Goal: Communication & Community: Answer question/provide support

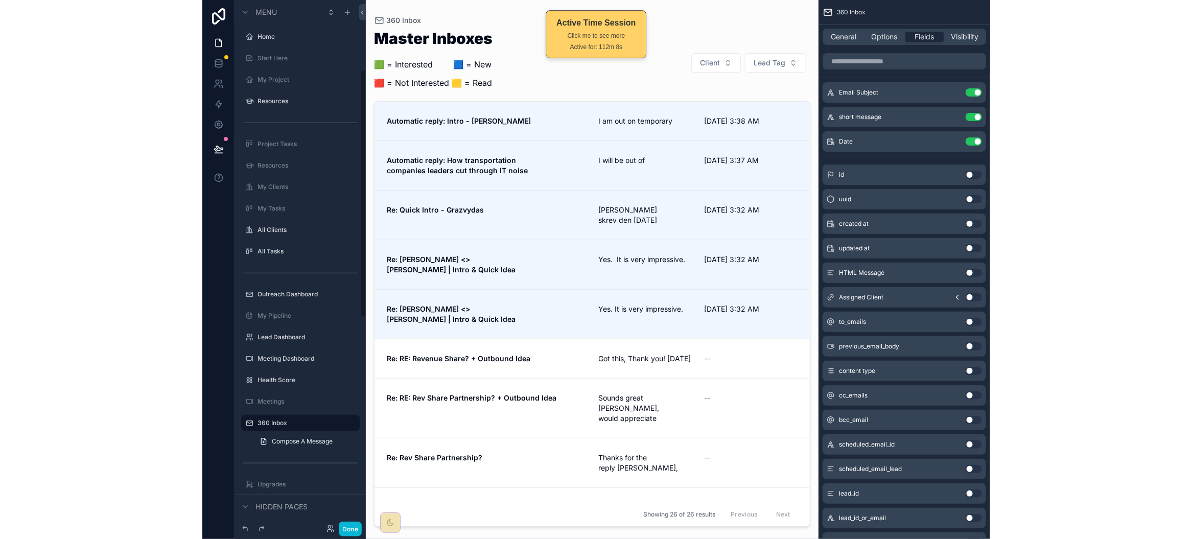
scroll to position [148, 0]
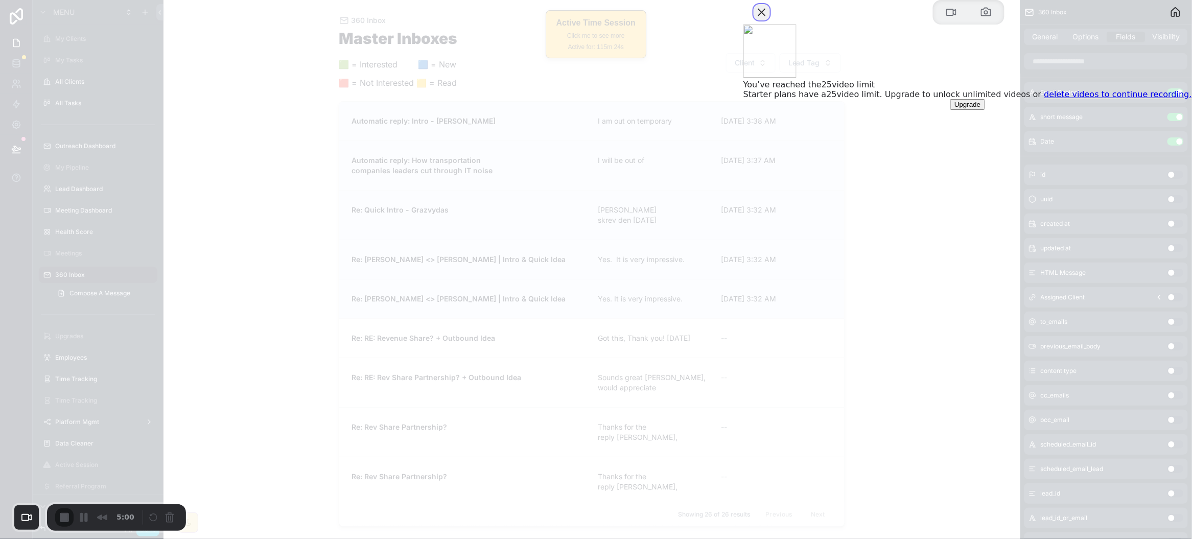
click at [770, 20] on button "Close" at bounding box center [761, 12] width 16 height 16
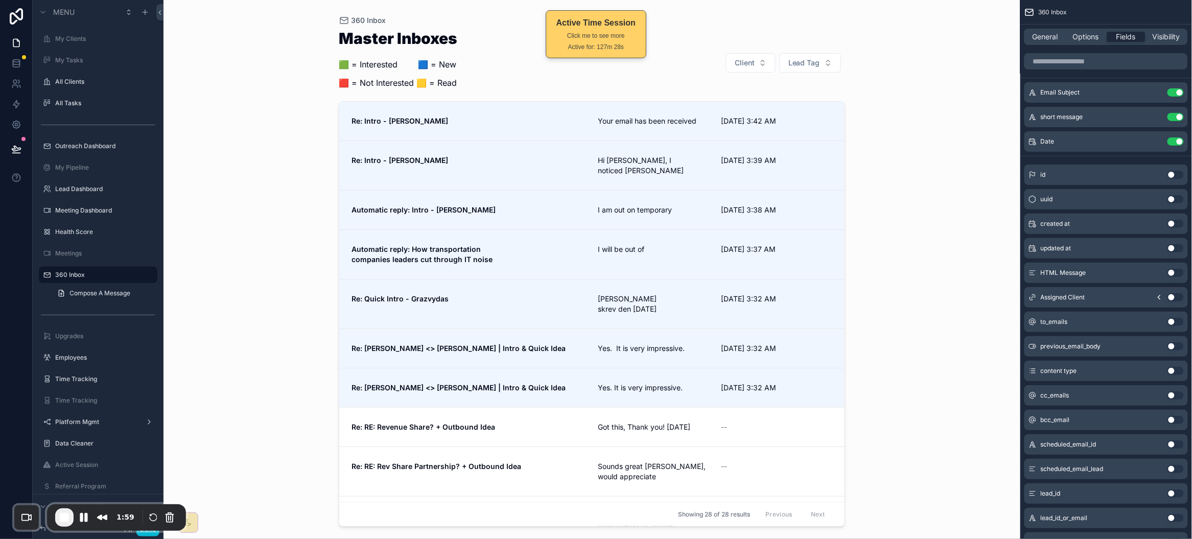
click at [510, 116] on div "scrollable content" at bounding box center [592, 263] width 523 height 527
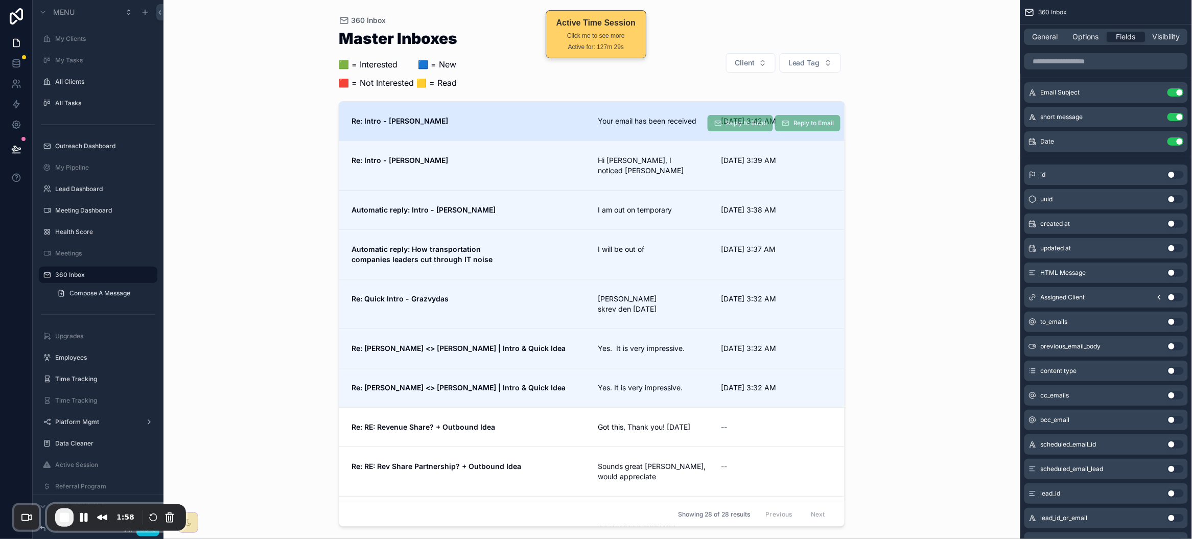
click at [634, 116] on span "Your email has been received" at bounding box center [653, 121] width 111 height 10
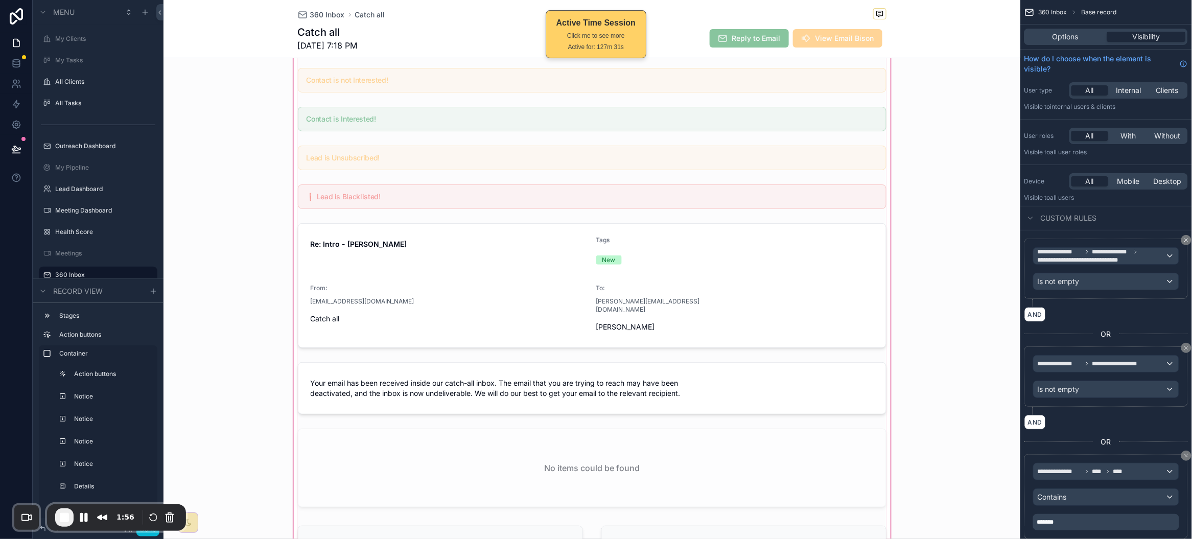
scroll to position [143, 0]
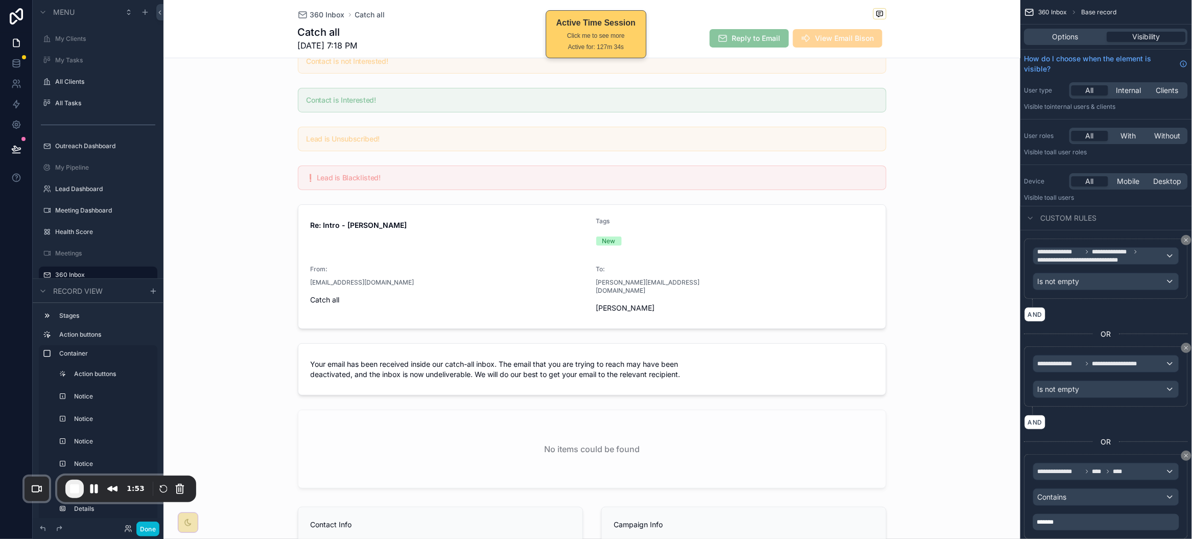
drag, startPoint x: 179, startPoint y: 508, endPoint x: 193, endPoint y: 465, distance: 44.6
click at [189, 476] on div "1:53" at bounding box center [126, 489] width 139 height 27
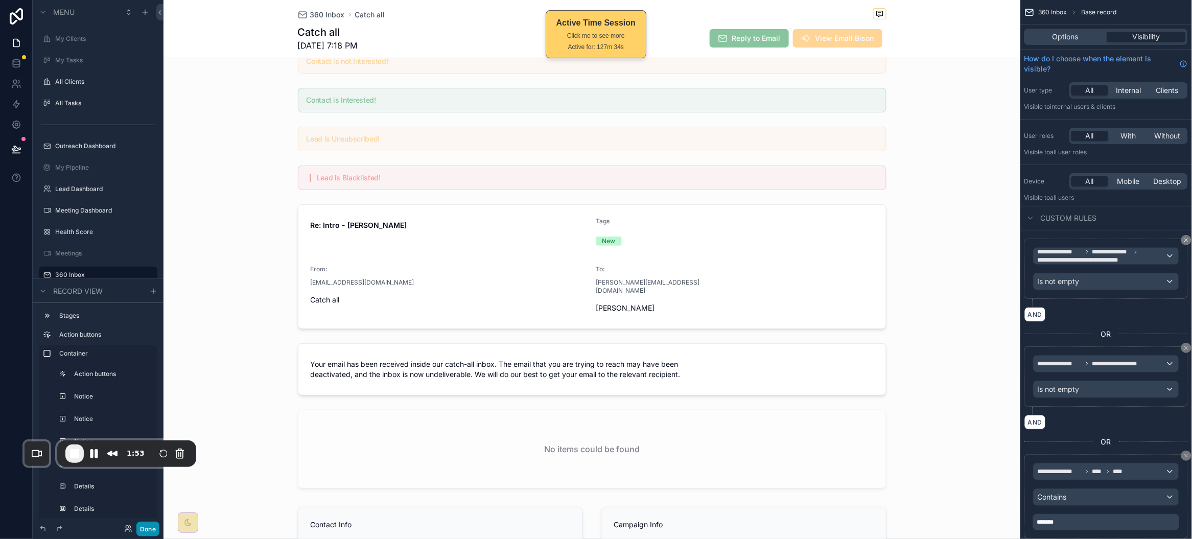
click at [150, 525] on button "Done" at bounding box center [147, 529] width 23 height 15
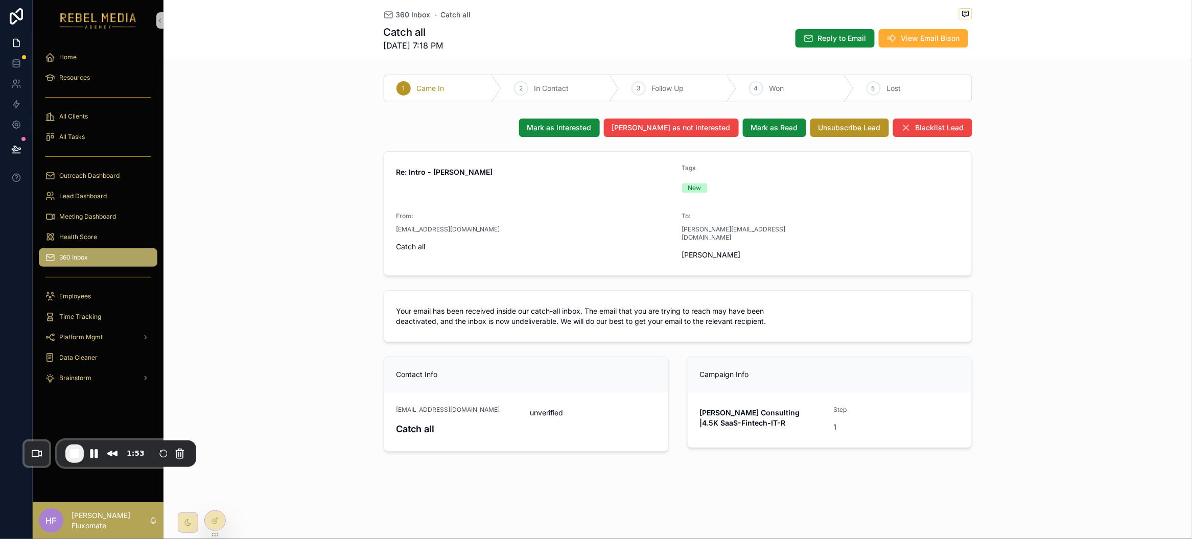
scroll to position [0, 0]
click at [787, 38] on span "Reply to Email" at bounding box center [842, 38] width 49 height 10
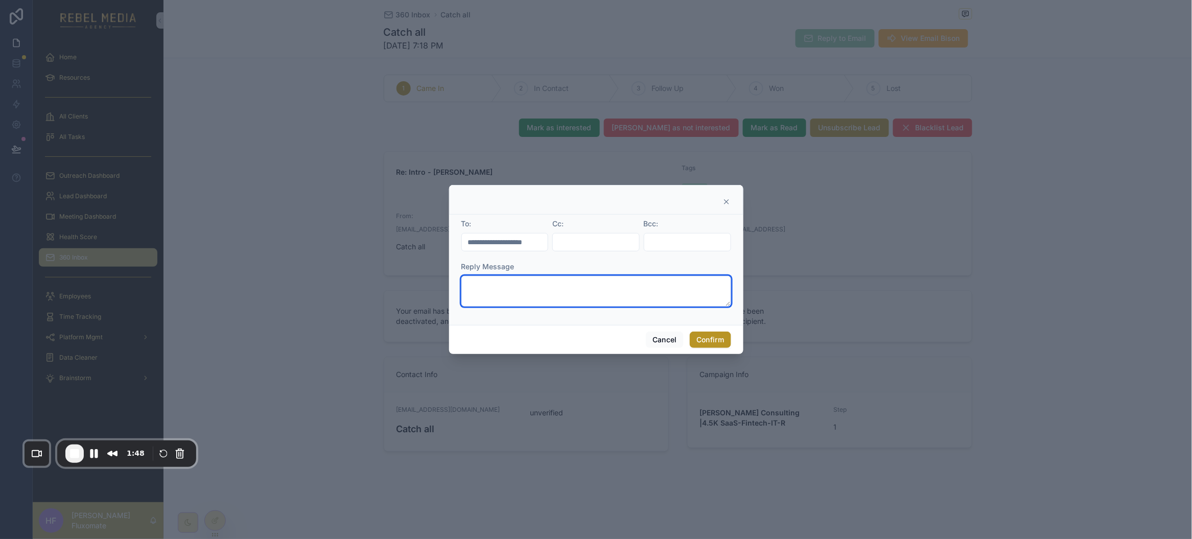
click at [512, 295] on textarea at bounding box center [596, 291] width 270 height 31
drag, startPoint x: 512, startPoint y: 284, endPoint x: 533, endPoint y: 309, distance: 32.3
click at [512, 284] on textarea "**********" at bounding box center [596, 291] width 270 height 31
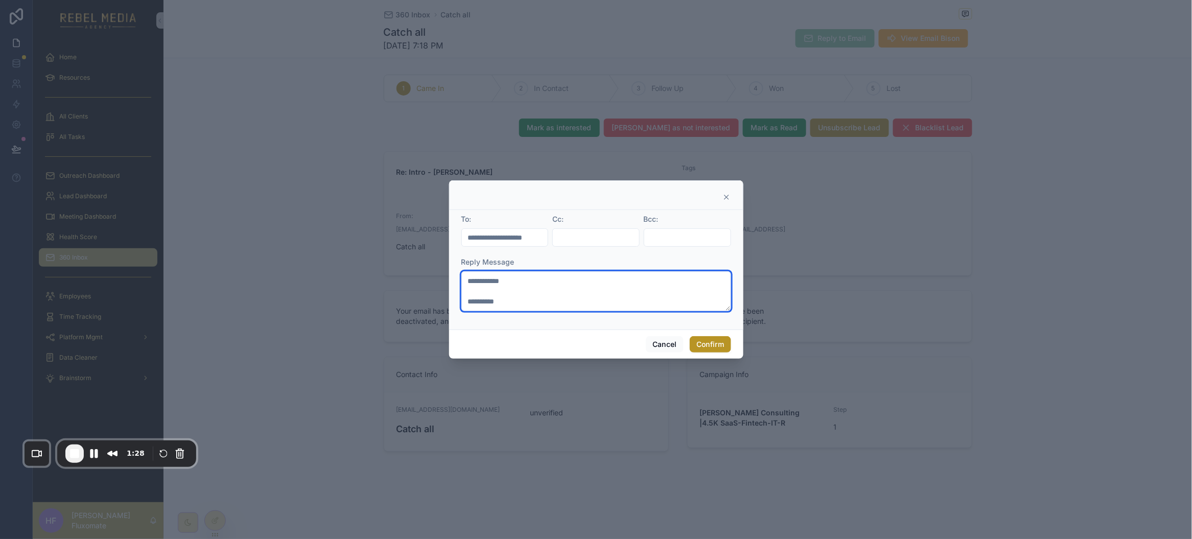
click at [515, 281] on textarea "**********" at bounding box center [596, 291] width 270 height 40
drag, startPoint x: 467, startPoint y: 297, endPoint x: 510, endPoint y: 306, distance: 43.8
click at [468, 297] on textarea "**********" at bounding box center [596, 291] width 270 height 40
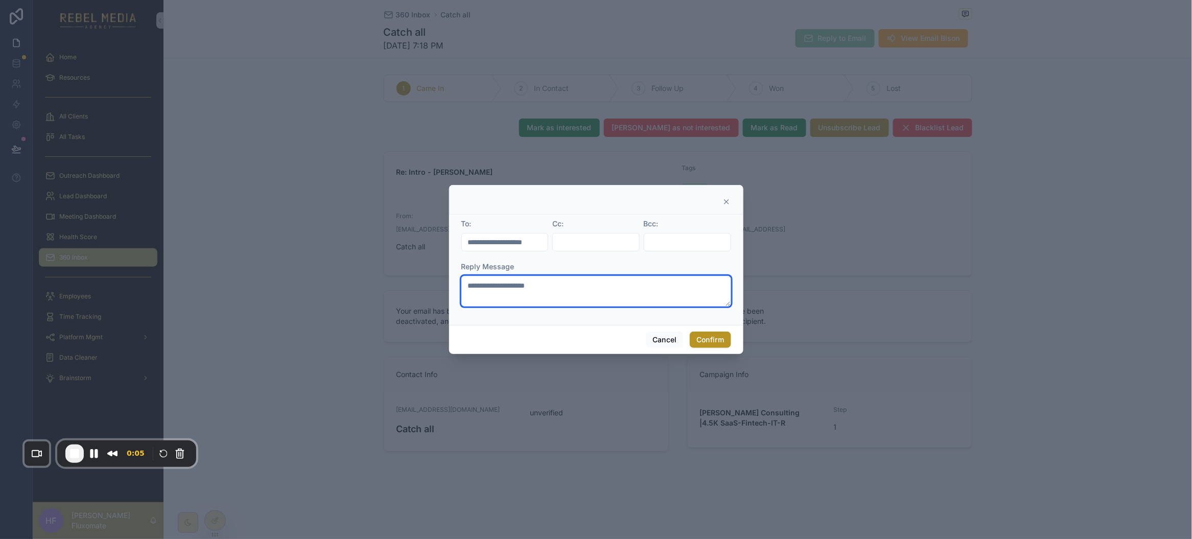
click at [663, 304] on textarea "**********" at bounding box center [596, 291] width 270 height 31
type textarea "**********"
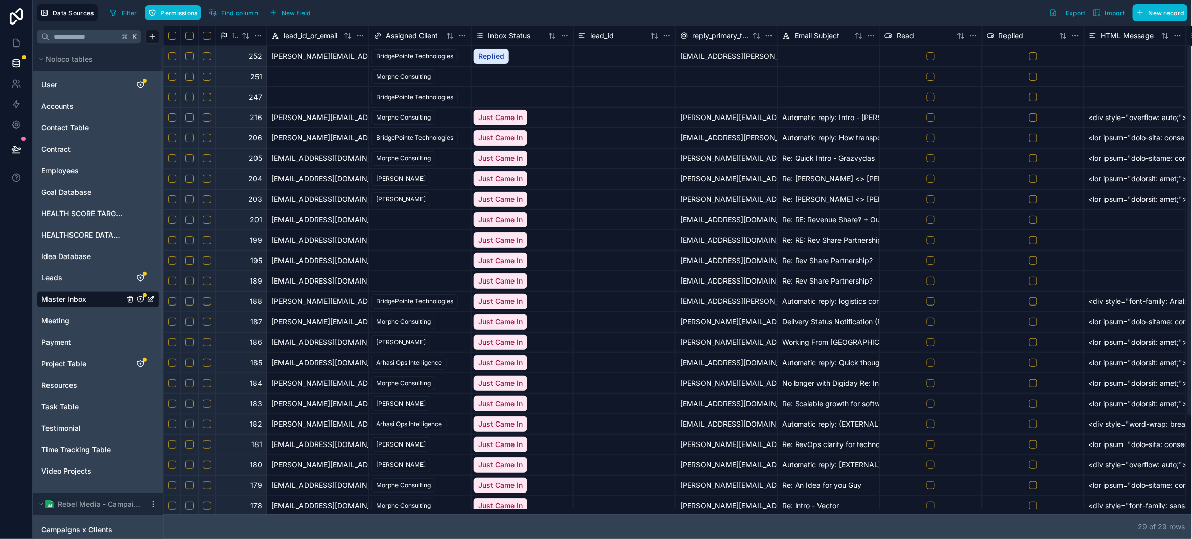
click at [164, 510] on div at bounding box center [214, 512] width 100 height 4
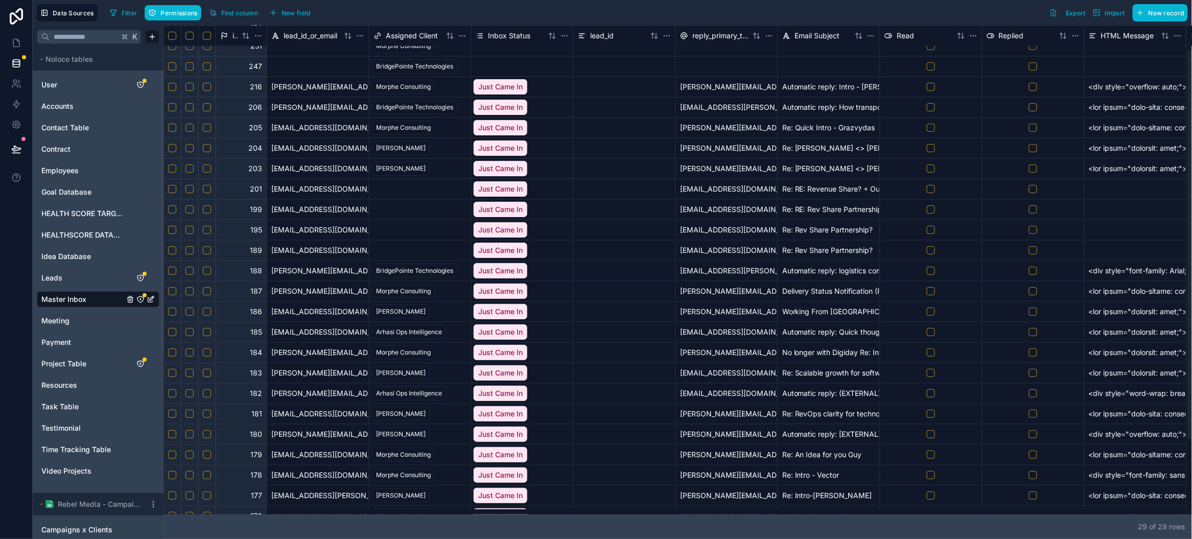
scroll to position [30, 0]
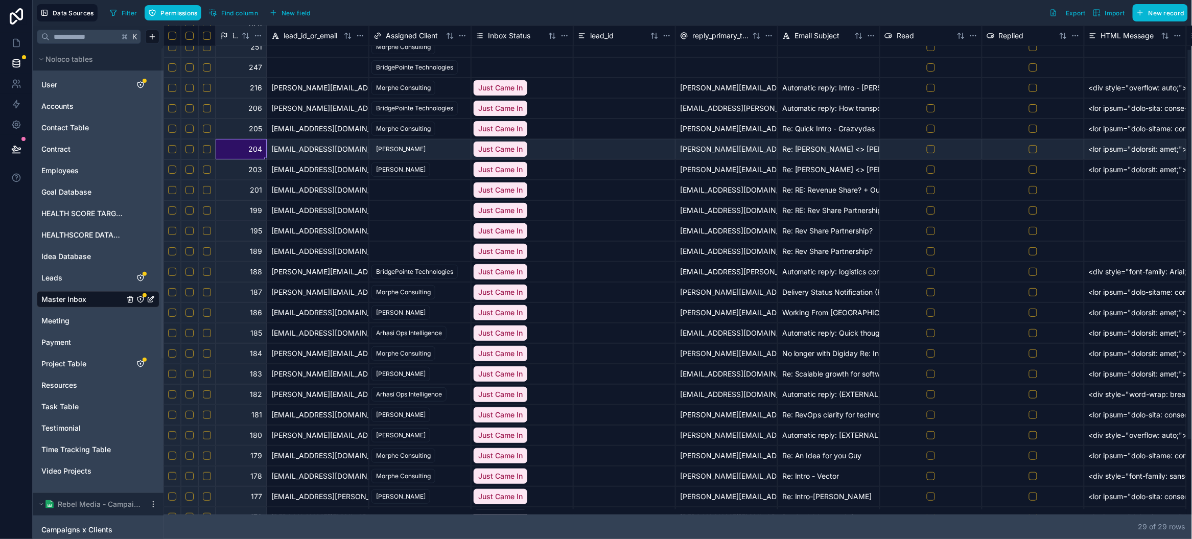
click at [225, 148] on div "204" at bounding box center [241, 149] width 51 height 20
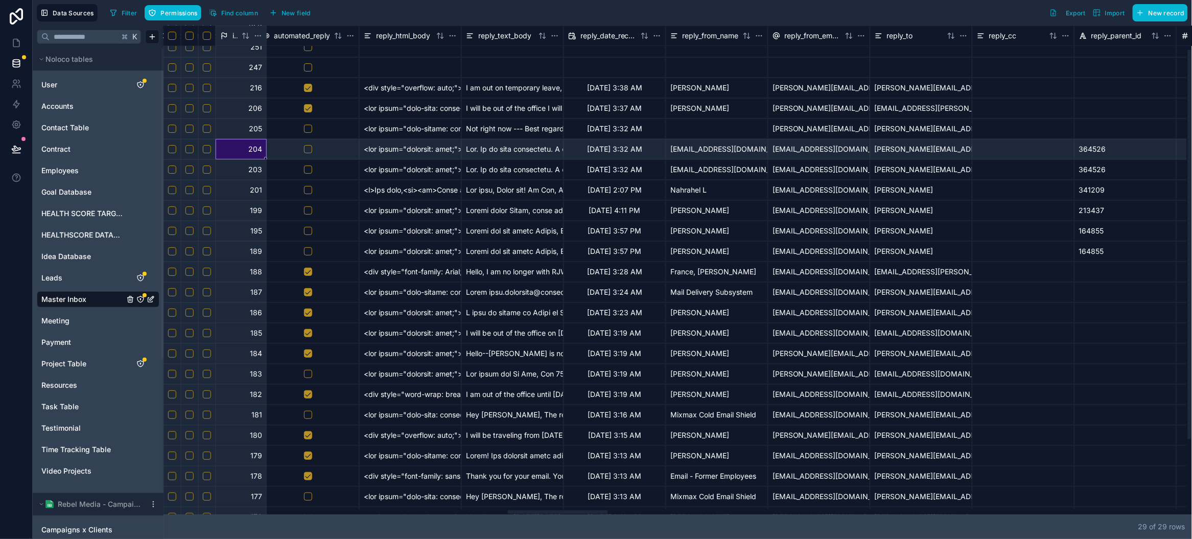
scroll to position [30, 3509]
drag, startPoint x: 711, startPoint y: 512, endPoint x: 554, endPoint y: 513, distance: 156.3
click at [554, 513] on div at bounding box center [674, 511] width 1023 height 5
click at [1102, 172] on div "364526" at bounding box center [1128, 169] width 102 height 20
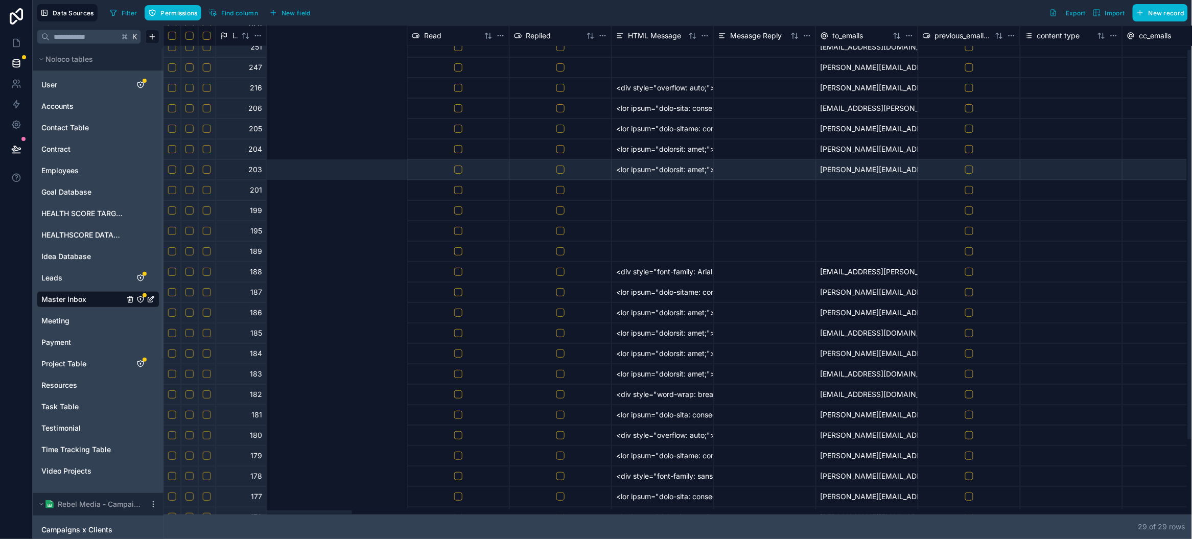
scroll to position [30, 904]
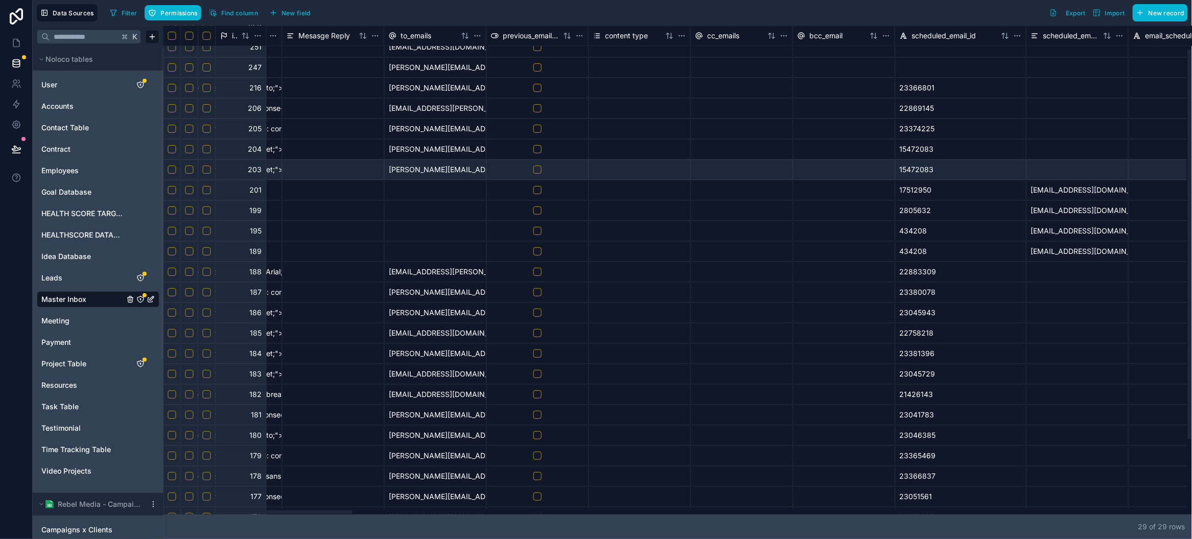
drag, startPoint x: 548, startPoint y: 512, endPoint x: 299, endPoint y: 509, distance: 248.8
click at [299, 510] on div at bounding box center [302, 512] width 100 height 4
click at [914, 148] on div "15472083" at bounding box center [960, 149] width 131 height 20
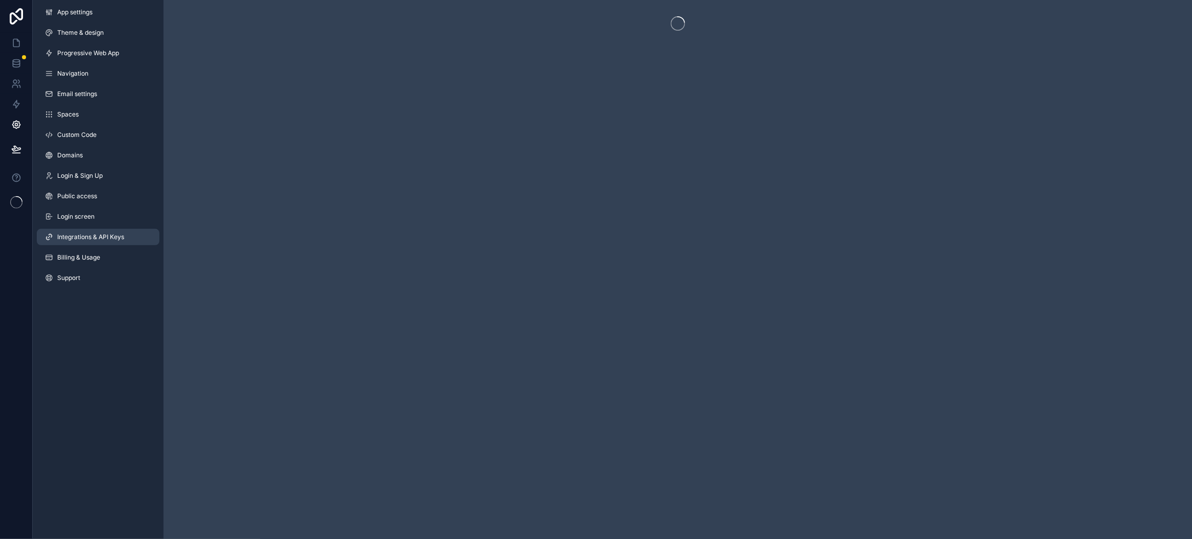
click at [98, 234] on span "Integrations & API Keys" at bounding box center [90, 237] width 67 height 8
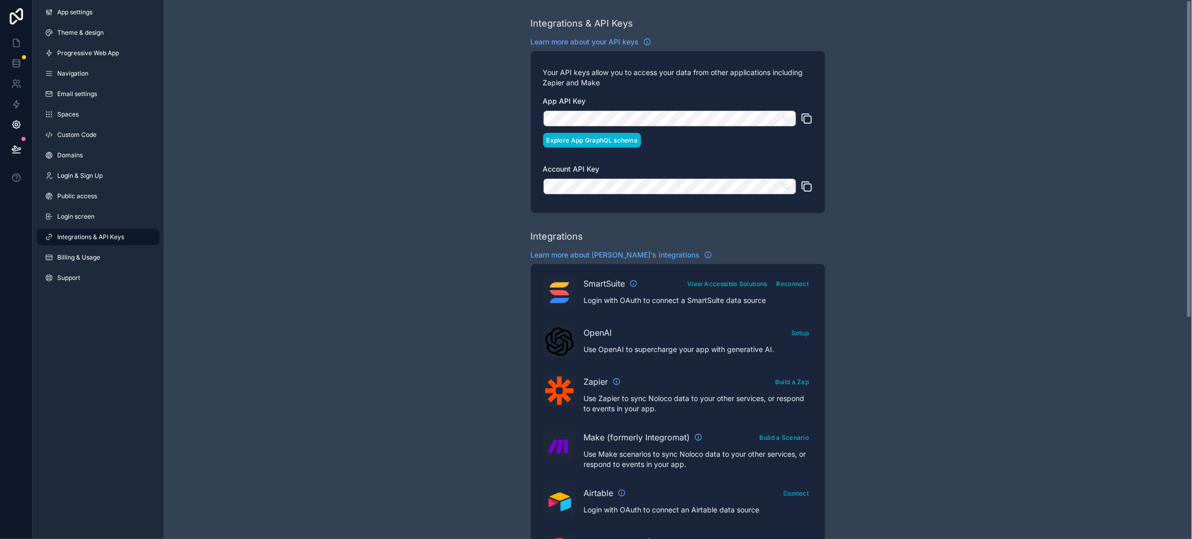
click at [614, 136] on button "Explore App GraphQL schema" at bounding box center [592, 140] width 99 height 15
